Goal: Check status: Check status

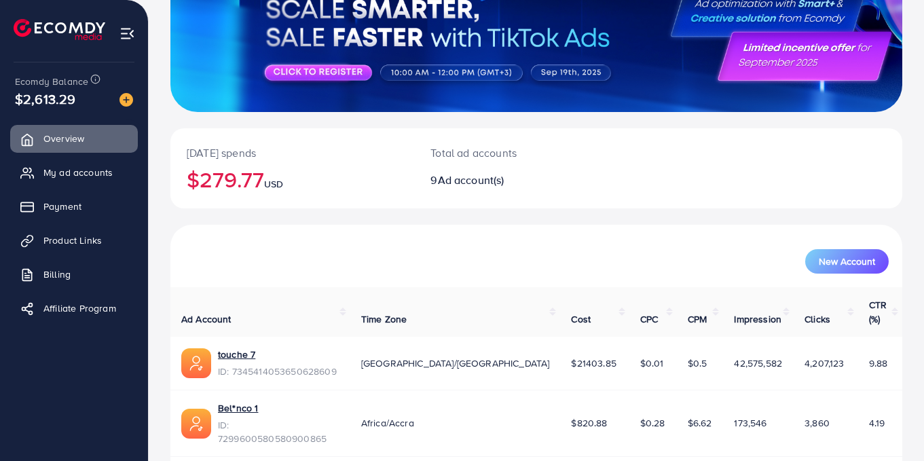
scroll to position [157, 0]
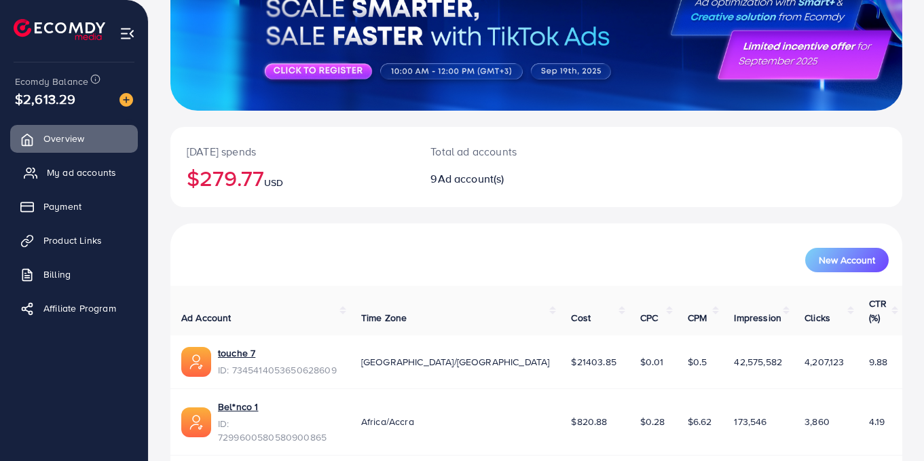
click at [99, 177] on span "My ad accounts" at bounding box center [81, 173] width 69 height 14
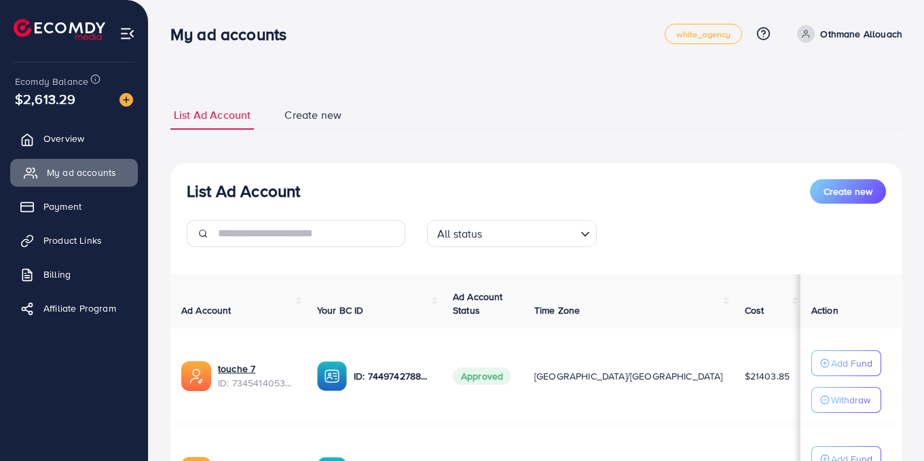
click at [99, 177] on span "My ad accounts" at bounding box center [81, 173] width 69 height 14
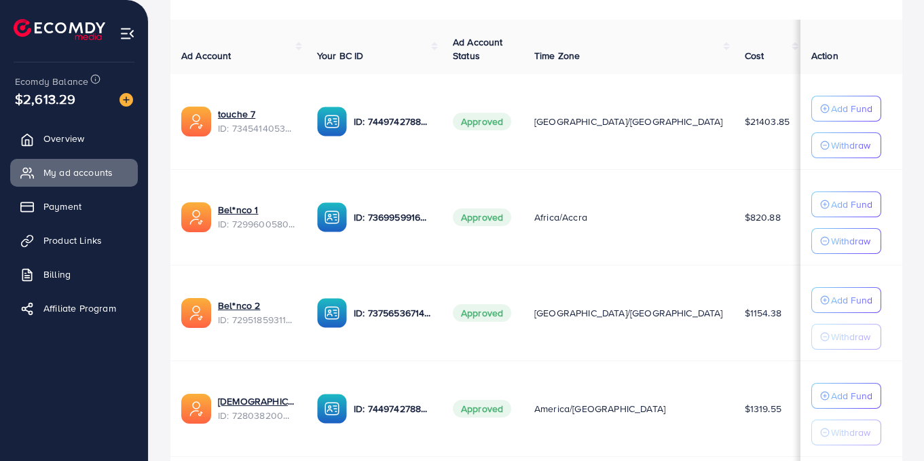
scroll to position [271, 0]
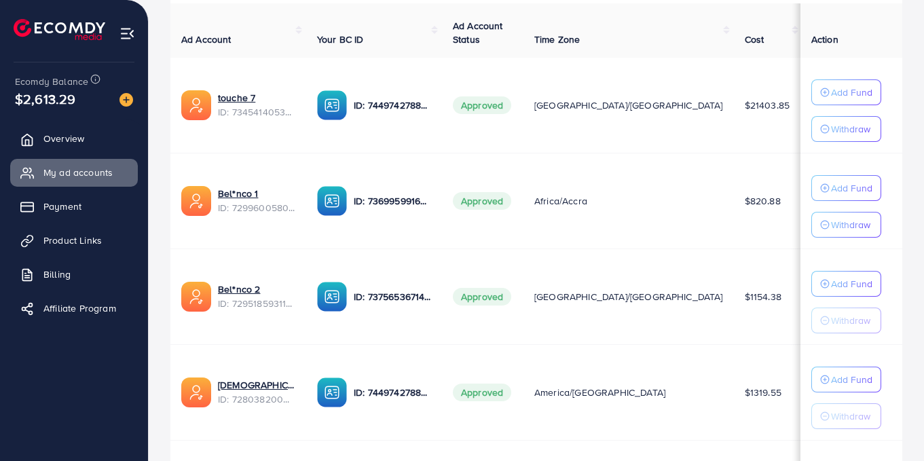
click at [734, 191] on td "$820.88" at bounding box center [768, 201] width 69 height 96
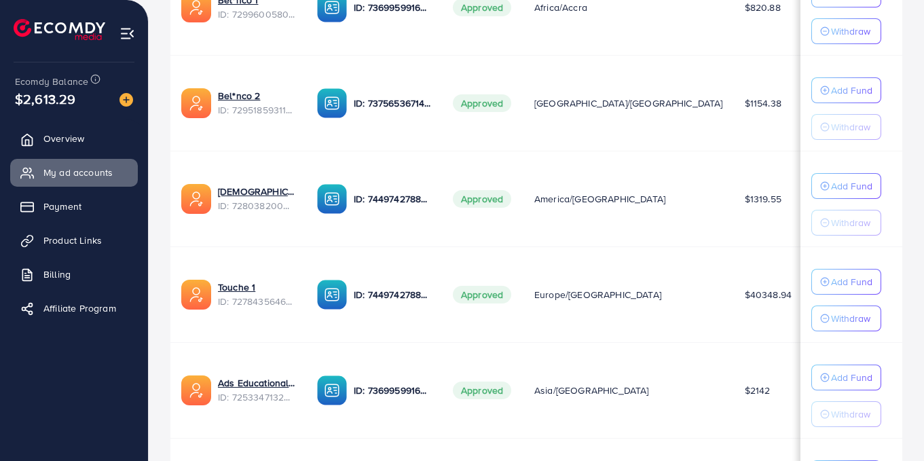
scroll to position [465, 0]
click at [745, 293] on span "$40348.94" at bounding box center [768, 294] width 47 height 14
drag, startPoint x: 645, startPoint y: 293, endPoint x: 665, endPoint y: 296, distance: 20.6
click at [745, 296] on span "$40348.94" at bounding box center [768, 294] width 47 height 14
click at [734, 312] on td "$40348.94" at bounding box center [768, 294] width 69 height 96
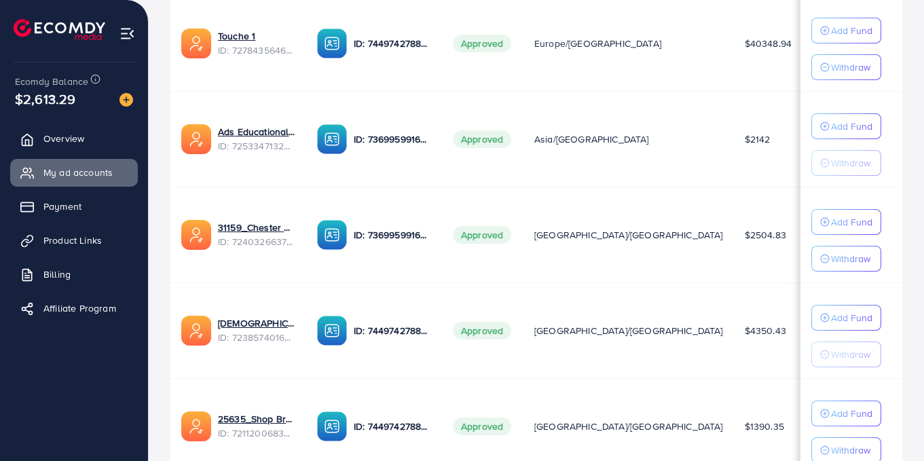
scroll to position [724, 0]
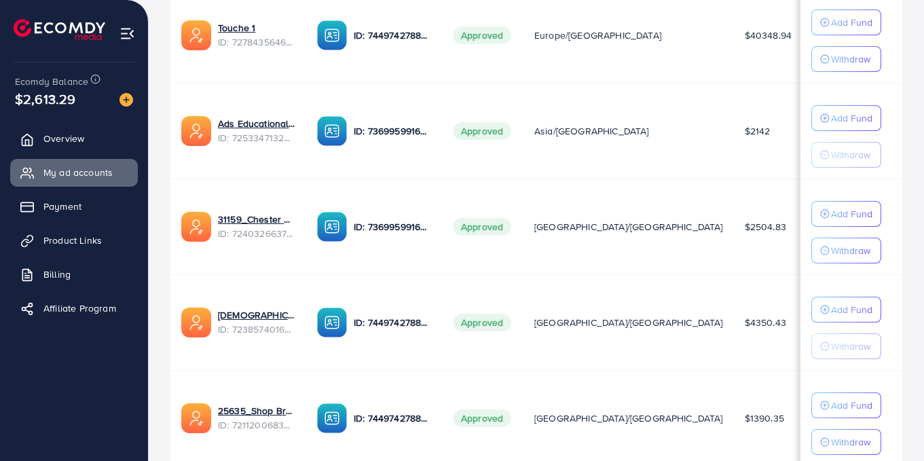
click at [813, 226] on span "$60.41" at bounding box center [827, 227] width 29 height 14
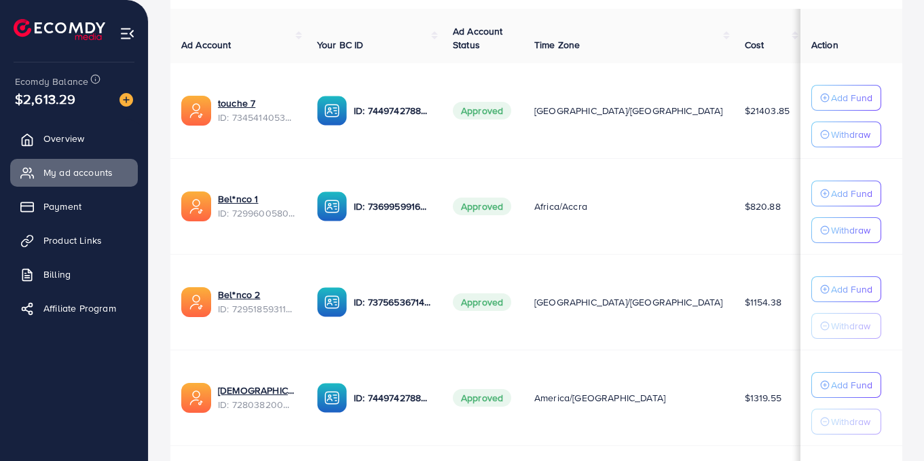
scroll to position [265, 0]
click at [813, 210] on span "$8.54" at bounding box center [825, 207] width 24 height 14
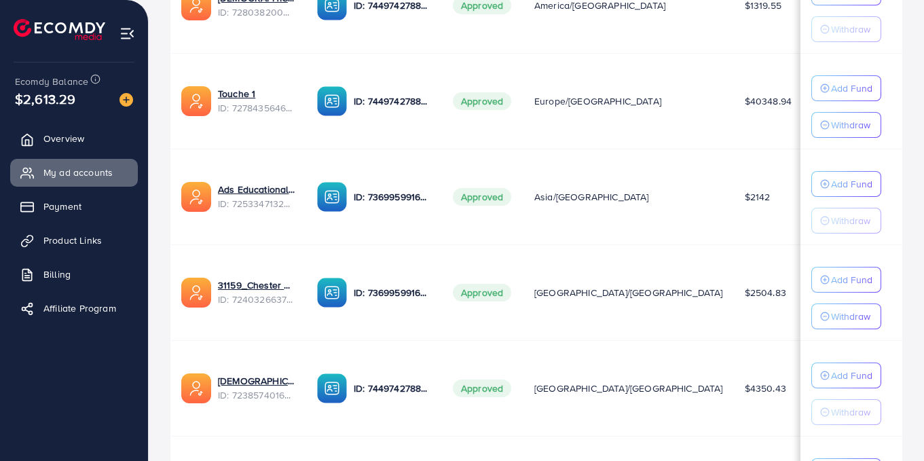
scroll to position [716, 0]
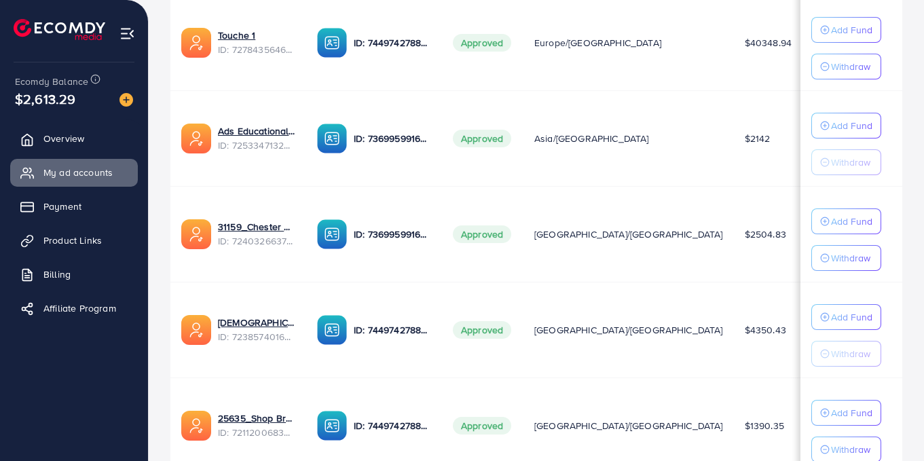
click at [813, 233] on span "$60.41" at bounding box center [827, 234] width 29 height 14
click at [813, 232] on span "$60.41" at bounding box center [827, 234] width 29 height 14
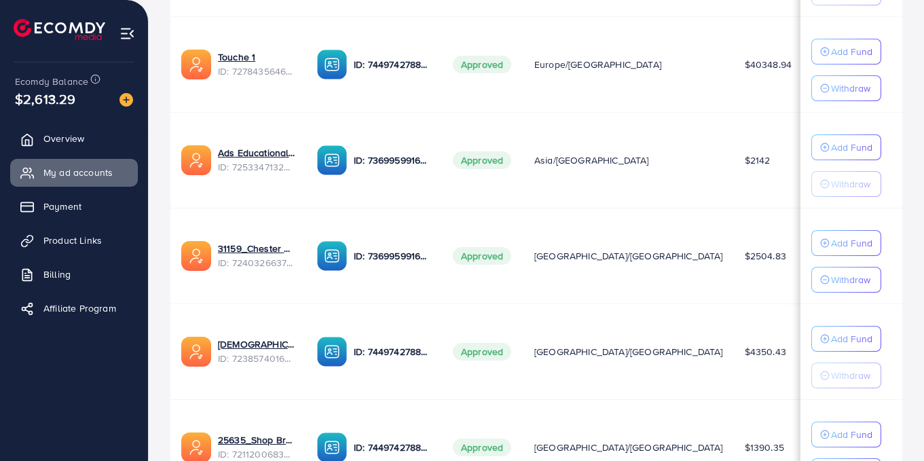
scroll to position [694, 0]
